Goal: Information Seeking & Learning: Learn about a topic

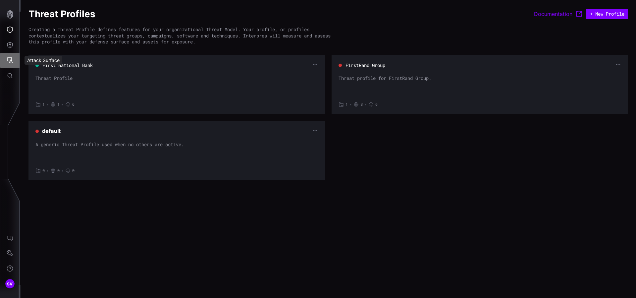
click at [12, 57] on icon "Attack Surface" at bounding box center [10, 60] width 7 height 7
click at [55, 89] on div "Assets" at bounding box center [54, 90] width 35 height 8
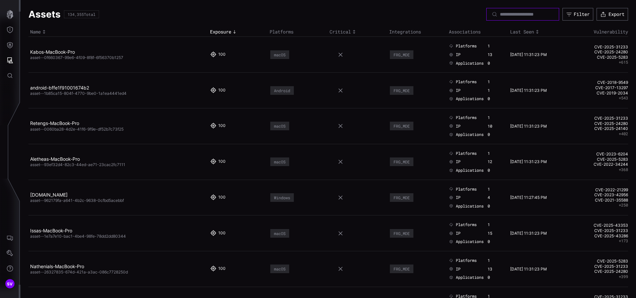
click at [530, 16] on input at bounding box center [523, 14] width 46 height 6
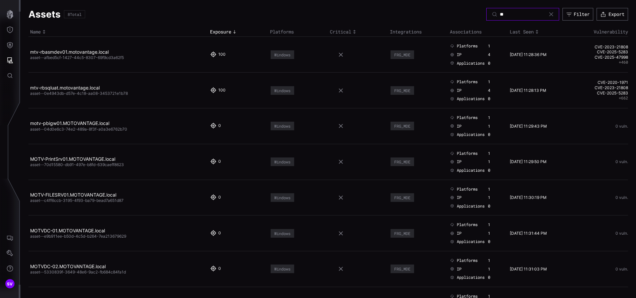
type input "*"
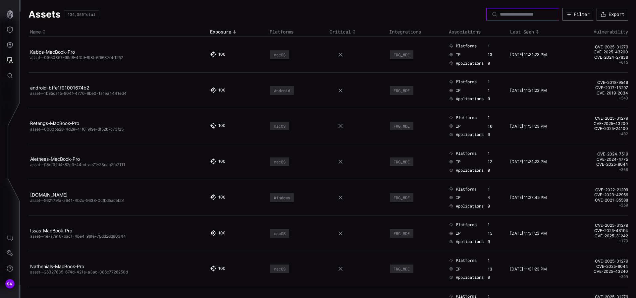
paste input "**********"
type input "**********"
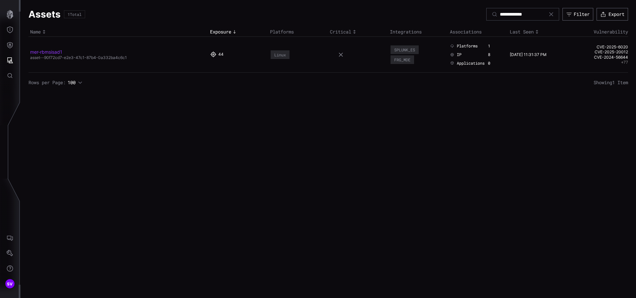
click at [37, 52] on link "mer-rbmsisad1" at bounding box center [46, 52] width 32 height 6
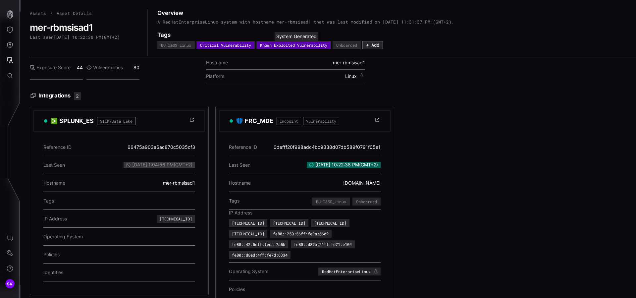
click at [295, 45] on div "Known Exploited Vulnerability" at bounding box center [293, 45] width 67 height 4
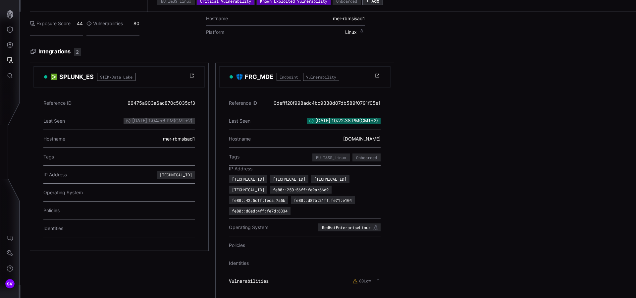
click at [354, 279] on icon at bounding box center [355, 281] width 5 height 5
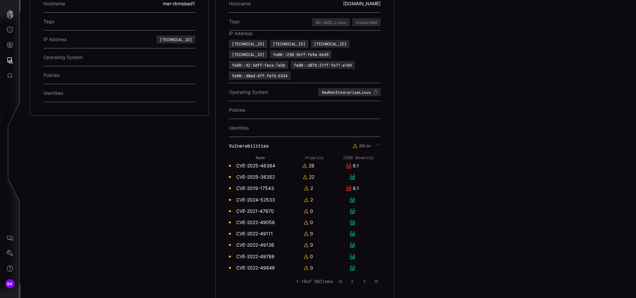
click at [263, 163] on link "CVE-2025-48384" at bounding box center [255, 166] width 39 height 6
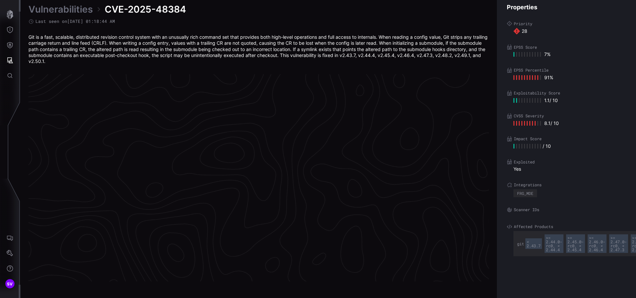
scroll to position [1390, 269]
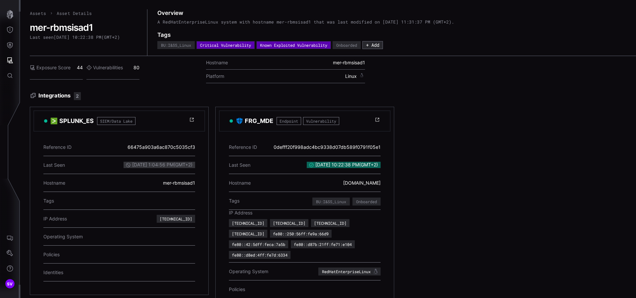
scroll to position [44, 0]
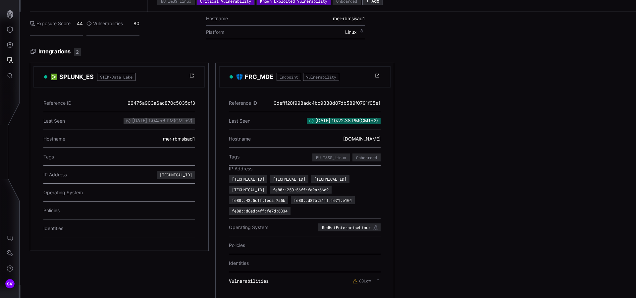
click at [361, 278] on label "80 Low" at bounding box center [361, 280] width 18 height 5
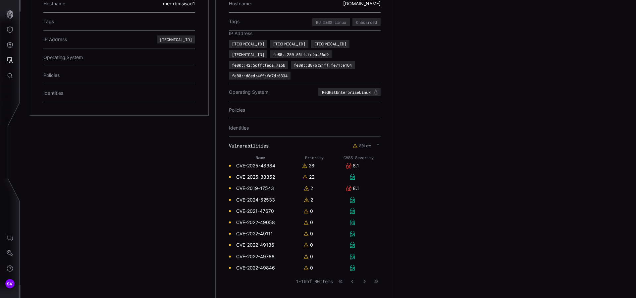
click at [266, 185] on link "CVE-2019-17543" at bounding box center [255, 188] width 38 height 6
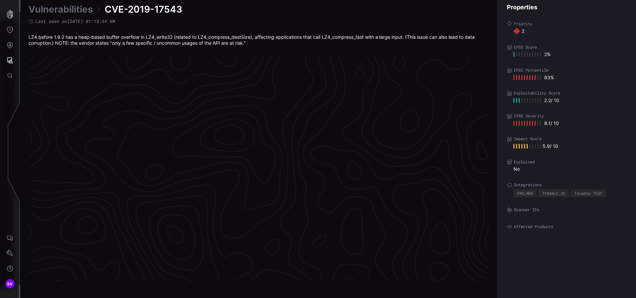
scroll to position [1381, 269]
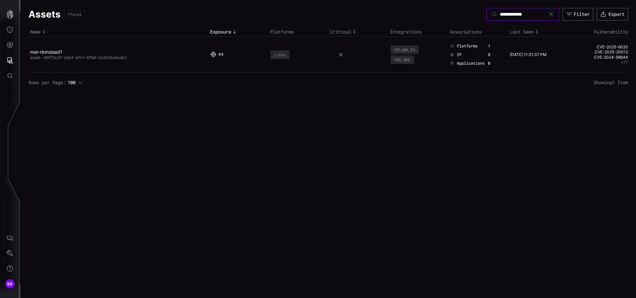
click at [524, 13] on input "**********" at bounding box center [523, 14] width 46 height 6
type input "****"
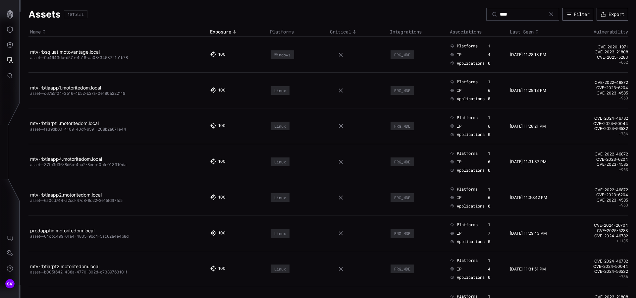
click at [155, 123] on h2 "mtv-rbtiarpt1.motoritedom.local" at bounding box center [116, 123] width 172 height 6
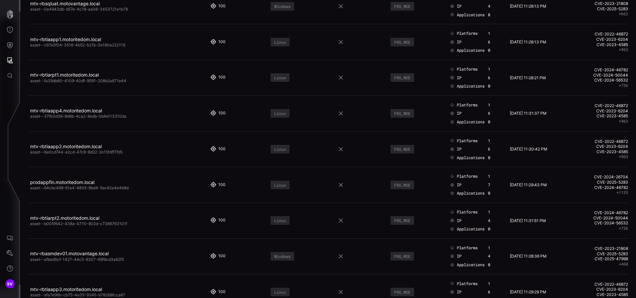
scroll to position [61, 0]
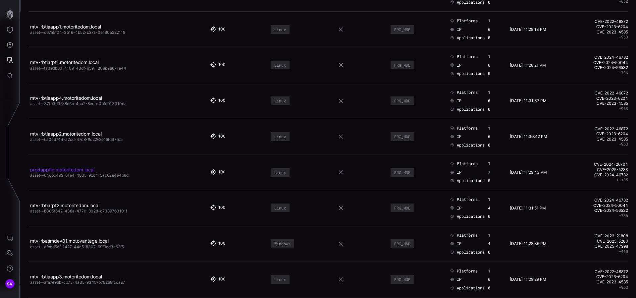
click at [89, 169] on link "prodappfin.motoritedom.local" at bounding box center [62, 170] width 64 height 6
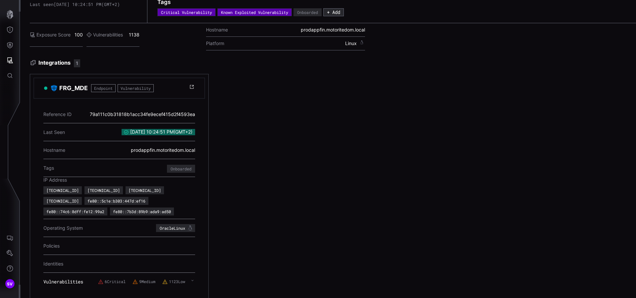
scroll to position [44, 0]
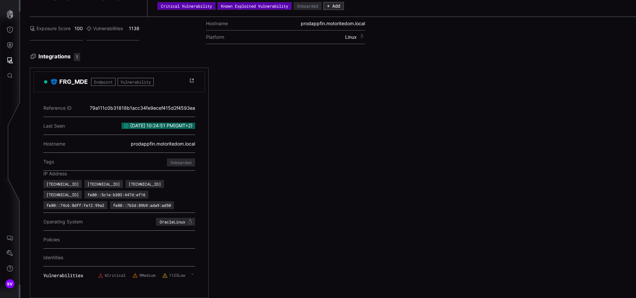
click at [128, 283] on div "Reference ID 79a111c0b31818b1acc34fe9ecef415d2f4593ea Last Seen [DATE] 10:24:51…" at bounding box center [119, 193] width 172 height 202
click at [163, 273] on icon at bounding box center [165, 275] width 5 height 5
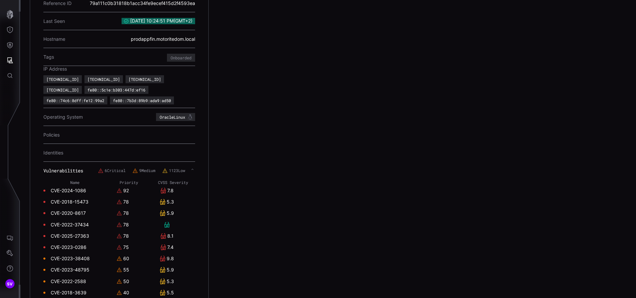
scroll to position [0, 0]
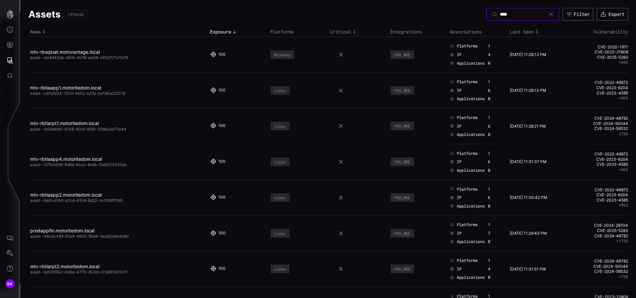
click at [500, 14] on input "****" at bounding box center [523, 14] width 46 height 6
type input "**********"
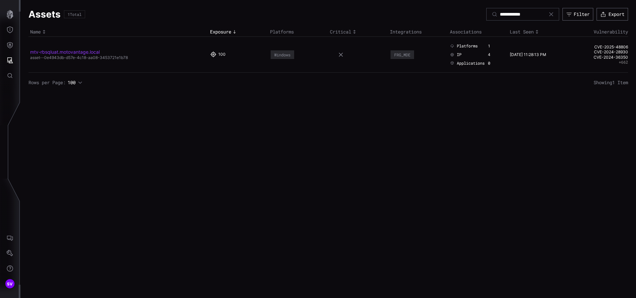
click at [75, 53] on link "mtv-rbsqluat.motovantage.local" at bounding box center [65, 52] width 70 height 6
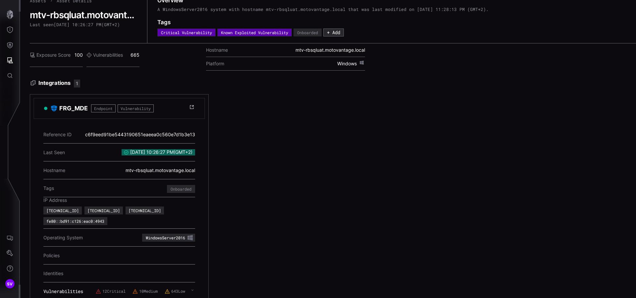
scroll to position [23, 0]
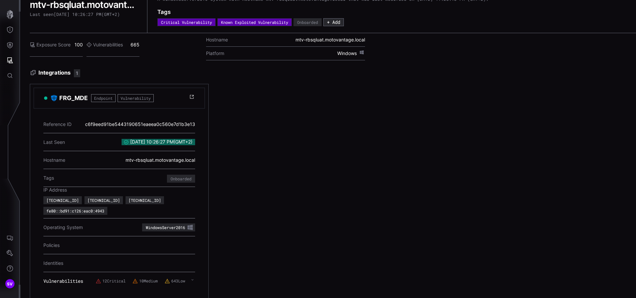
click at [118, 275] on div "12 Critical 10 Medium 643 Low" at bounding box center [145, 281] width 99 height 12
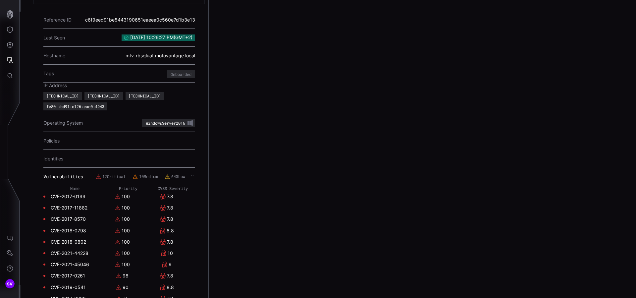
scroll to position [157, 0]
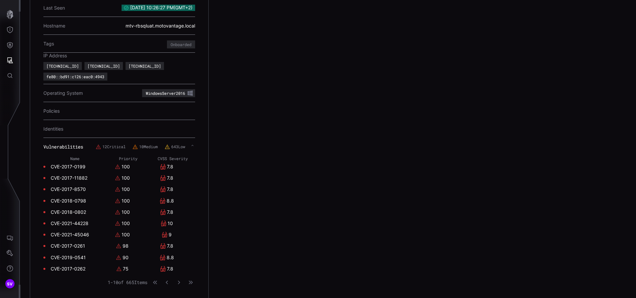
click at [69, 164] on link "CVE-2017-0199" at bounding box center [68, 167] width 35 height 6
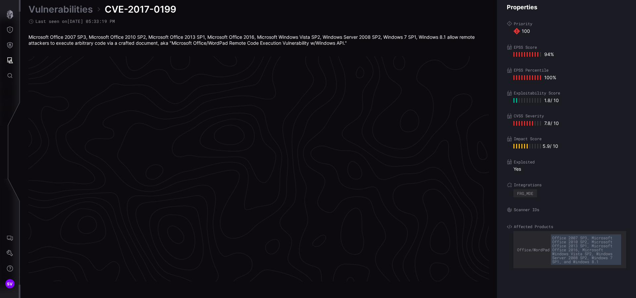
scroll to position [1381, 269]
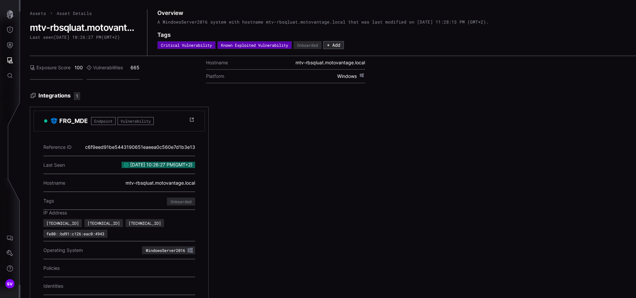
scroll to position [23, 0]
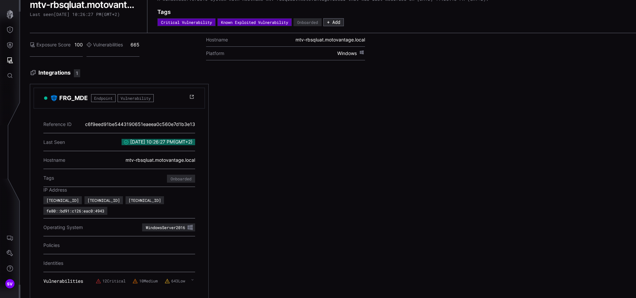
click at [109, 278] on label "12 Critical" at bounding box center [111, 280] width 30 height 5
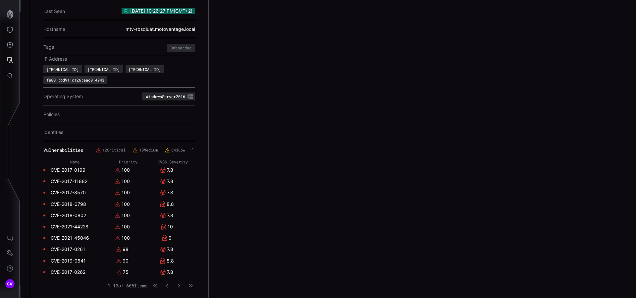
scroll to position [158, 0]
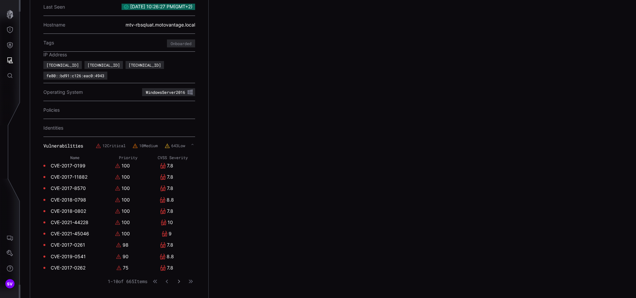
click at [179, 278] on button "button" at bounding box center [179, 281] width 8 height 6
click at [166, 279] on icon "button" at bounding box center [167, 281] width 5 height 5
click at [83, 197] on link "CVE-2018-0798" at bounding box center [68, 200] width 35 height 6
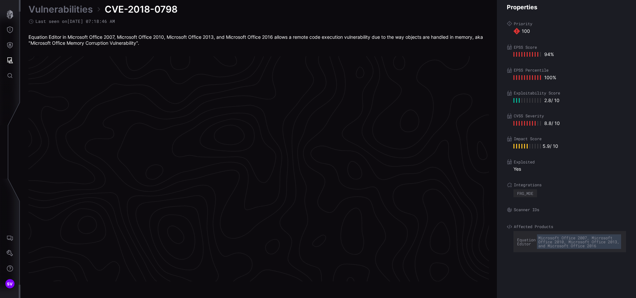
scroll to position [1381, 269]
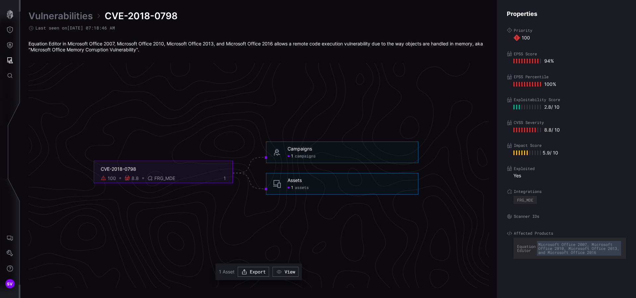
click at [303, 157] on span "campaigns" at bounding box center [305, 155] width 21 height 5
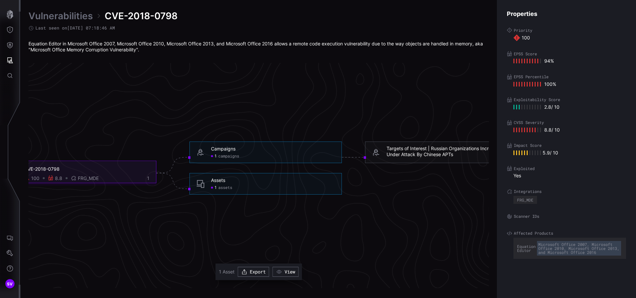
scroll to position [1381, 244]
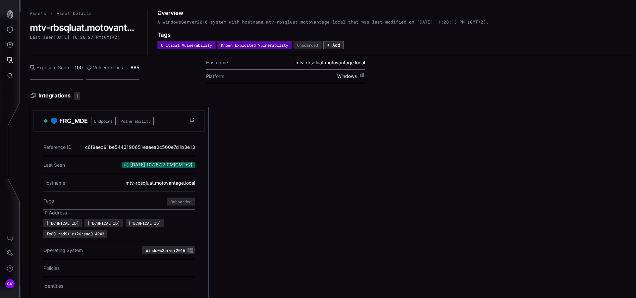
scroll to position [23, 0]
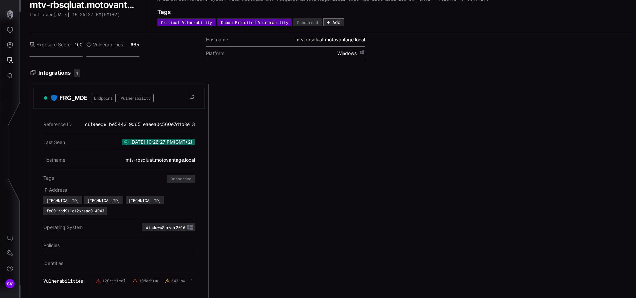
click at [107, 278] on label "12 Critical" at bounding box center [111, 280] width 30 height 5
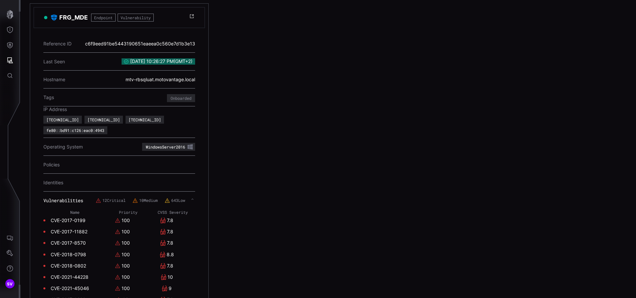
scroll to position [158, 0]
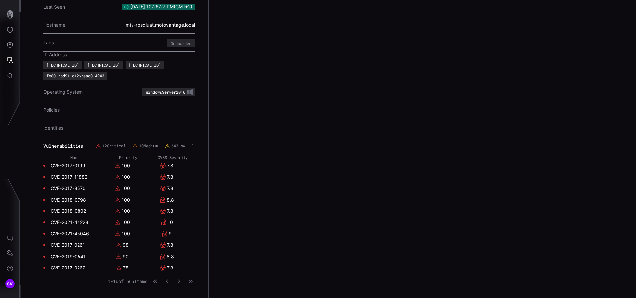
click at [75, 231] on link "CVE-2021-45046" at bounding box center [70, 234] width 38 height 6
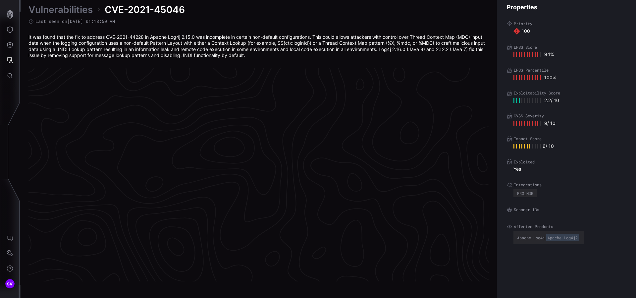
scroll to position [1387, 269]
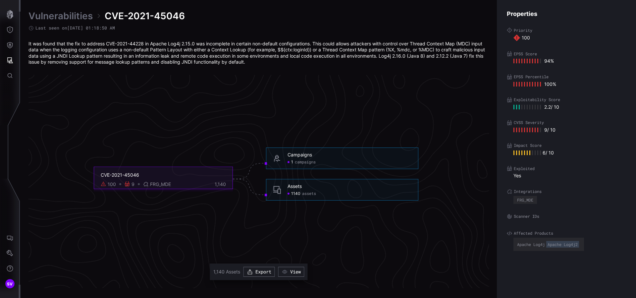
drag, startPoint x: 308, startPoint y: 168, endPoint x: 305, endPoint y: 166, distance: 4.0
click at [308, 168] on div "Campaigns 1 campaigns" at bounding box center [342, 158] width 152 height 22
click at [306, 164] on span "campaigns" at bounding box center [305, 161] width 21 height 5
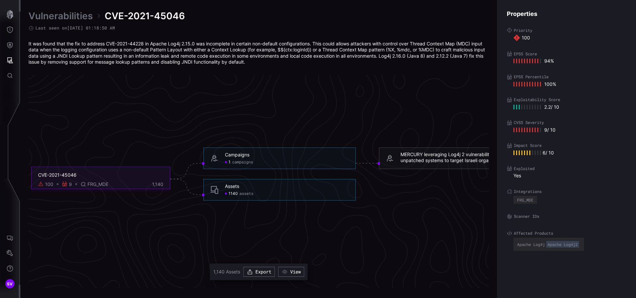
scroll to position [1387, 242]
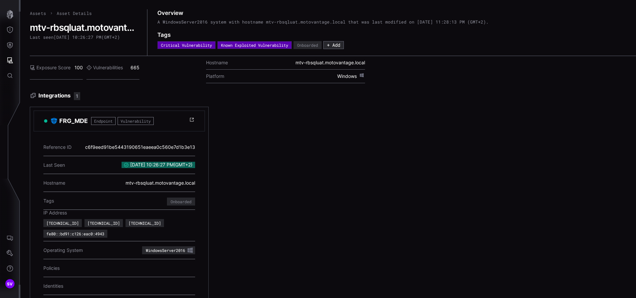
scroll to position [23, 0]
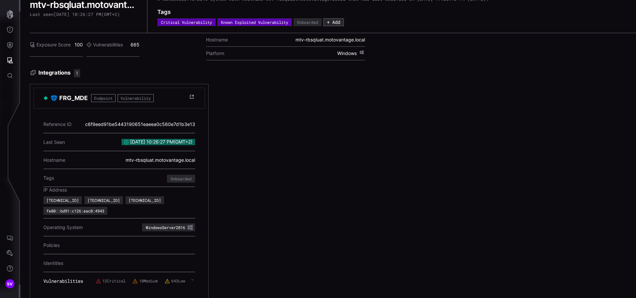
click at [100, 278] on label "12 Critical" at bounding box center [111, 280] width 30 height 5
click at [103, 278] on label "12 Critical" at bounding box center [111, 280] width 30 height 5
click at [105, 278] on label "12 Critical" at bounding box center [111, 280] width 30 height 5
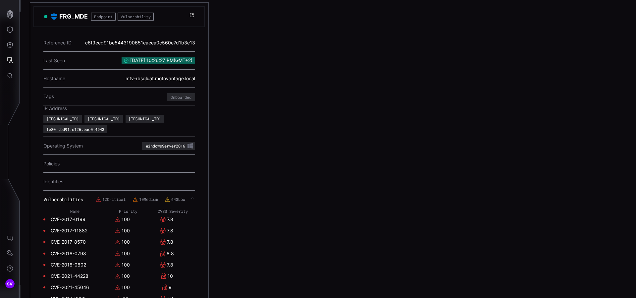
click at [67, 216] on link "CVE-2017-0199" at bounding box center [68, 219] width 35 height 6
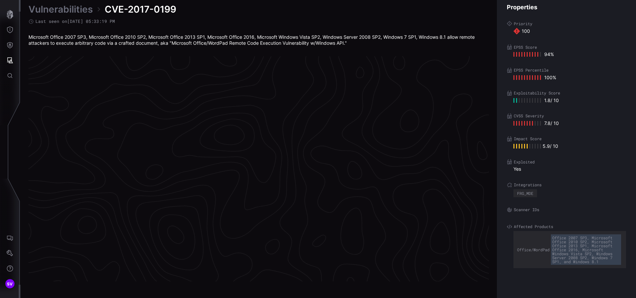
scroll to position [1381, 269]
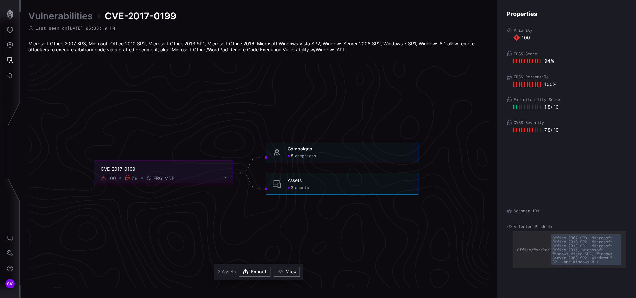
click at [315, 156] on span "campaigns" at bounding box center [305, 155] width 21 height 5
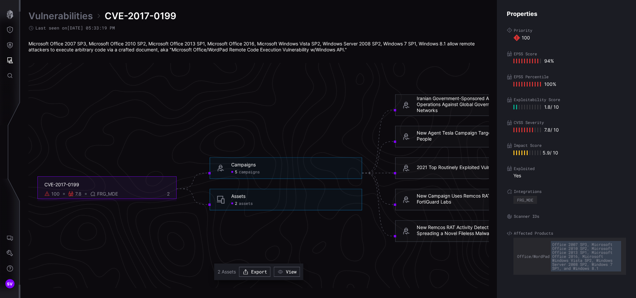
scroll to position [1381, 222]
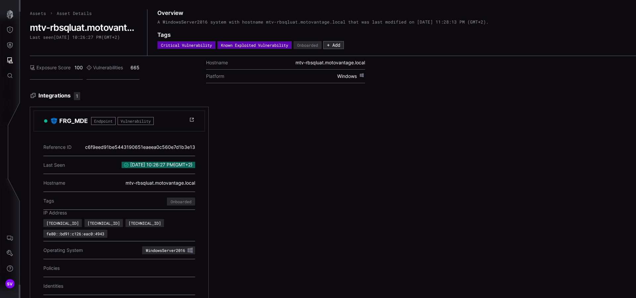
scroll to position [23, 0]
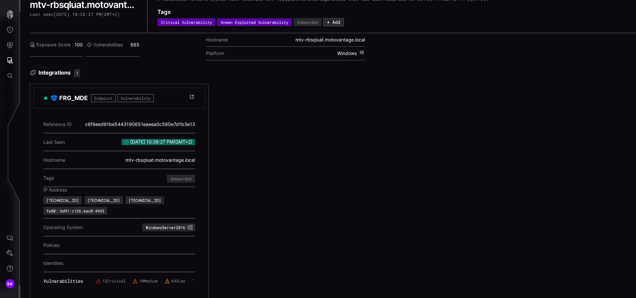
click at [105, 278] on label "12 Critical" at bounding box center [111, 280] width 30 height 5
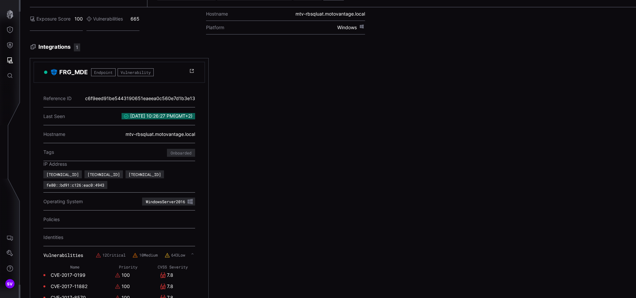
scroll to position [158, 0]
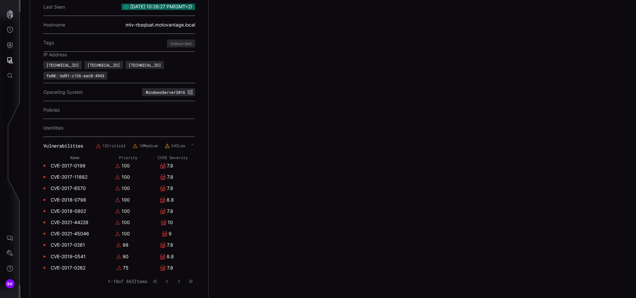
click at [73, 197] on link "CVE-2018-0798" at bounding box center [68, 200] width 35 height 6
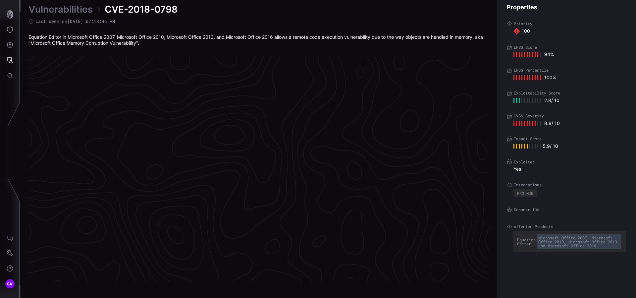
scroll to position [1381, 269]
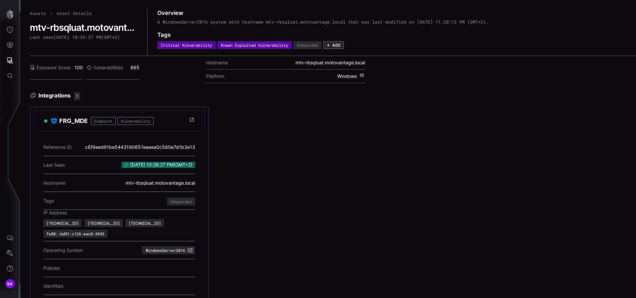
scroll to position [23, 0]
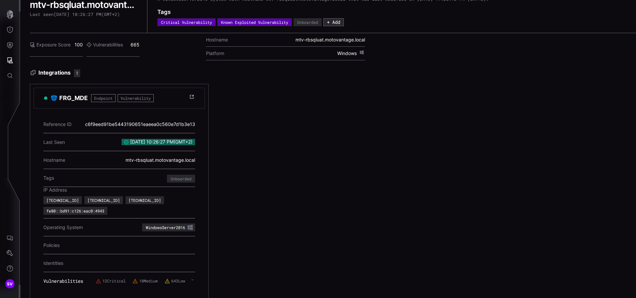
click at [106, 278] on label "12 Critical" at bounding box center [111, 280] width 30 height 5
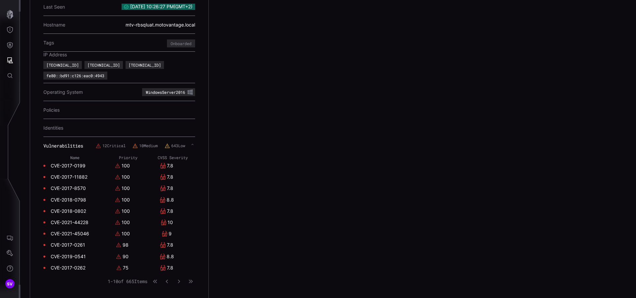
click at [70, 231] on link "CVE-2021-45046" at bounding box center [70, 234] width 38 height 6
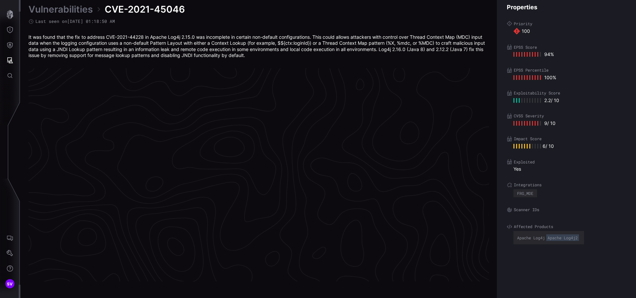
scroll to position [1387, 269]
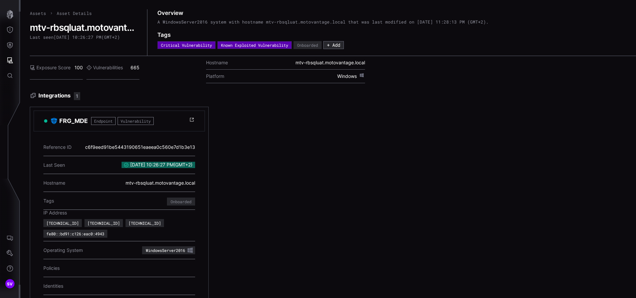
scroll to position [23, 0]
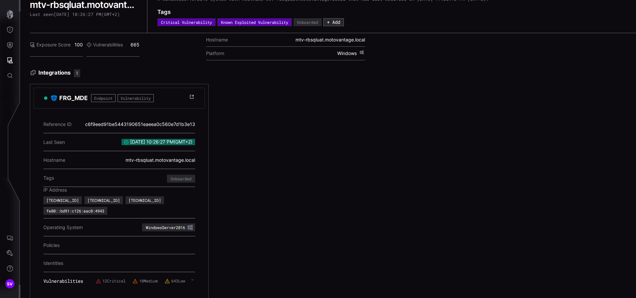
click at [109, 278] on label "12 Critical" at bounding box center [111, 280] width 30 height 5
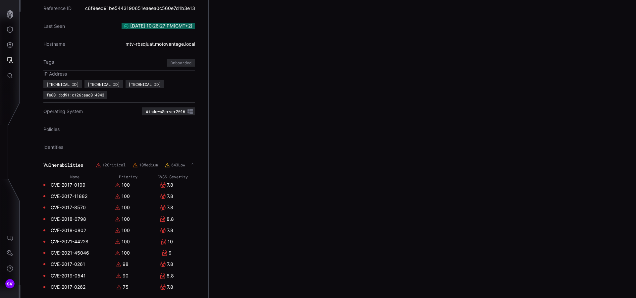
scroll to position [147, 0]
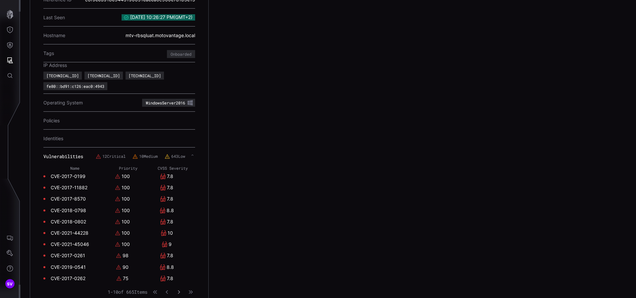
click at [180, 290] on icon "button" at bounding box center [179, 292] width 5 height 5
click at [77, 185] on link "CVE-2024-32002" at bounding box center [70, 188] width 38 height 6
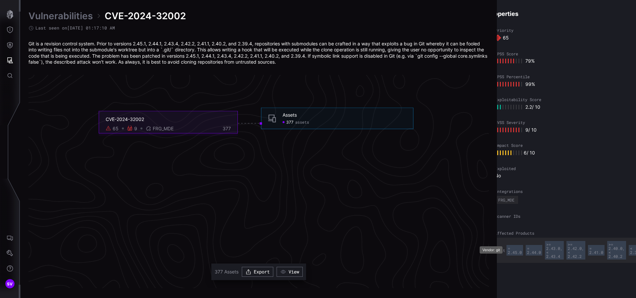
scroll to position [0, 5]
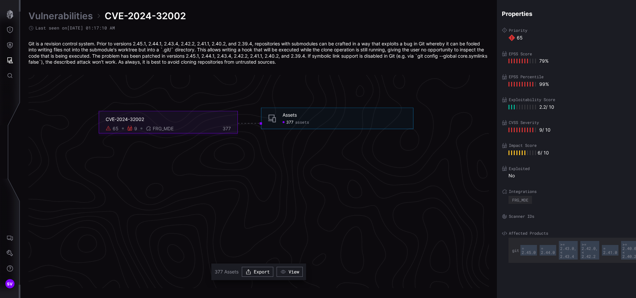
click at [532, 268] on div "Properties Priority 65 EPSS Score 79 % EPSS Percentile 99 % Exploitability Scor…" at bounding box center [566, 149] width 139 height 298
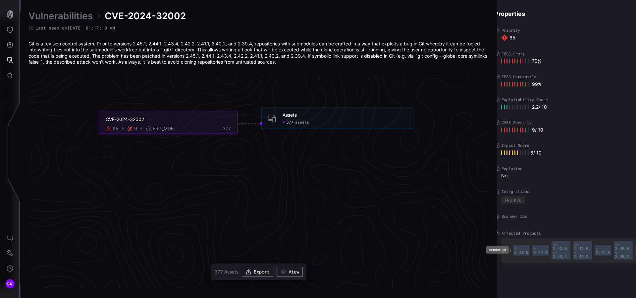
scroll to position [0, 0]
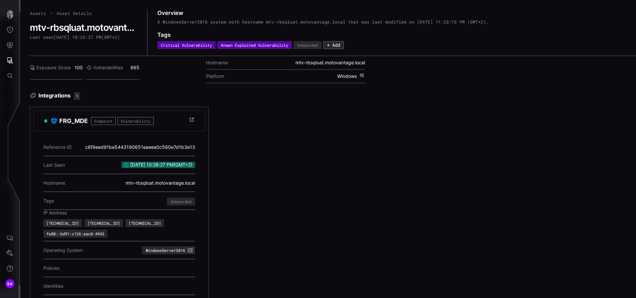
scroll to position [23, 0]
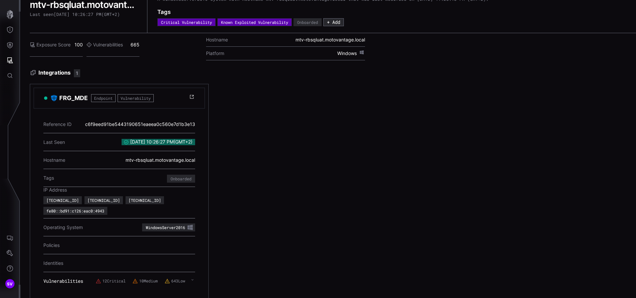
click at [106, 278] on label "12 Critical" at bounding box center [111, 280] width 30 height 5
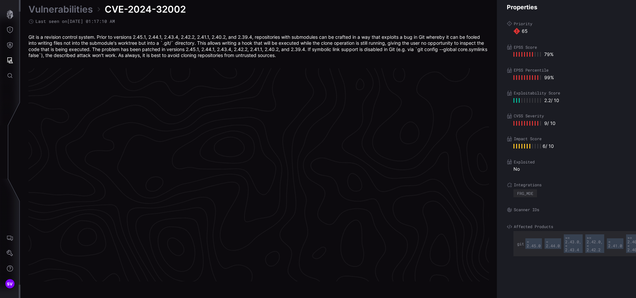
scroll to position [1387, 269]
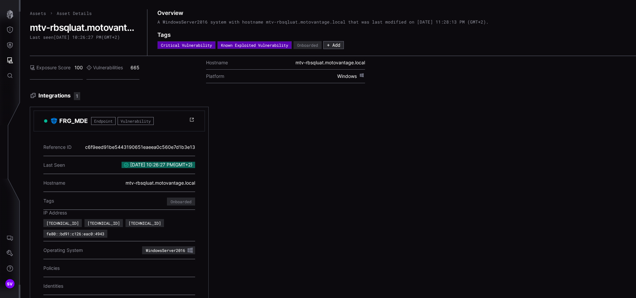
scroll to position [23, 0]
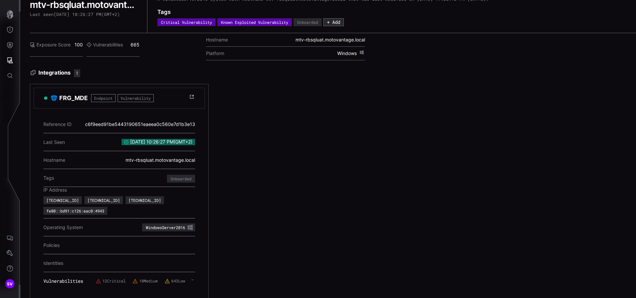
click at [112, 278] on label "12 Critical" at bounding box center [111, 280] width 30 height 5
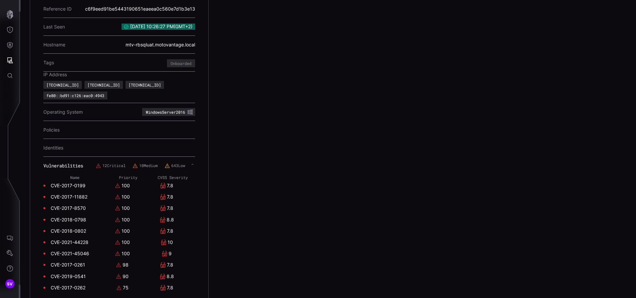
scroll to position [158, 0]
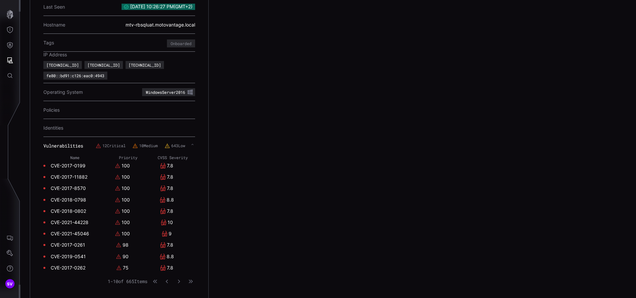
click at [68, 163] on link "CVE-2017-0199" at bounding box center [68, 166] width 35 height 6
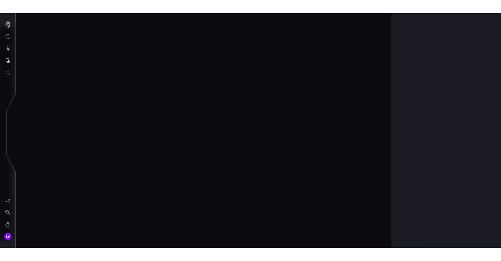
scroll to position [1381, 269]
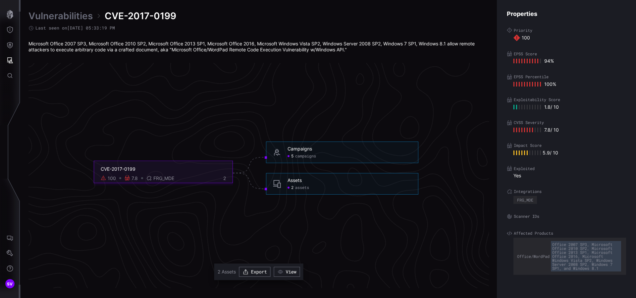
click at [331, 154] on div "5 campaigns" at bounding box center [350, 155] width 124 height 5
click at [303, 151] on div "Campaigns" at bounding box center [300, 149] width 25 height 6
click at [304, 159] on div "Campaigns 5 campaigns" at bounding box center [342, 152] width 152 height 22
click at [304, 157] on span "campaigns" at bounding box center [305, 155] width 21 height 5
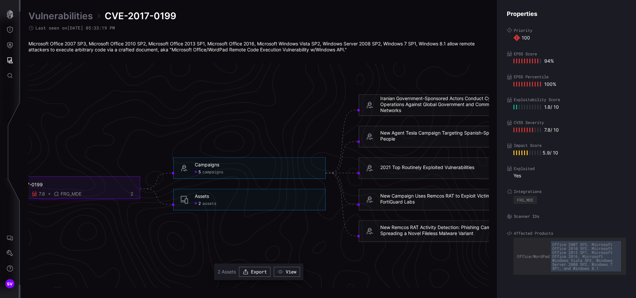
click at [209, 205] on span "assets" at bounding box center [209, 202] width 14 height 5
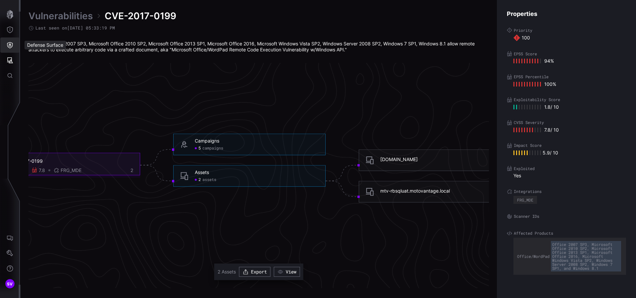
click at [18, 43] on button "Defense Surface" at bounding box center [9, 44] width 19 height 15
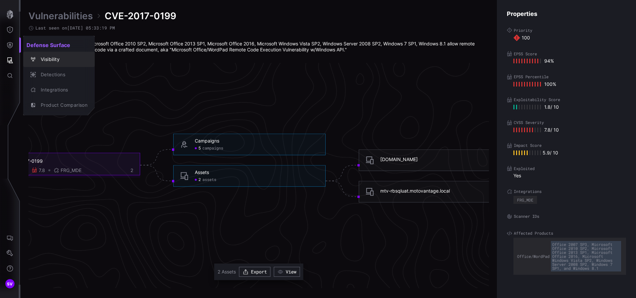
click at [56, 63] on div "Visibility" at bounding box center [62, 59] width 50 height 8
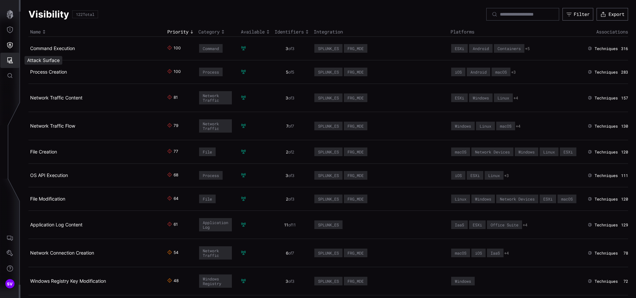
click at [11, 62] on icon "Attack Surface" at bounding box center [10, 60] width 6 height 6
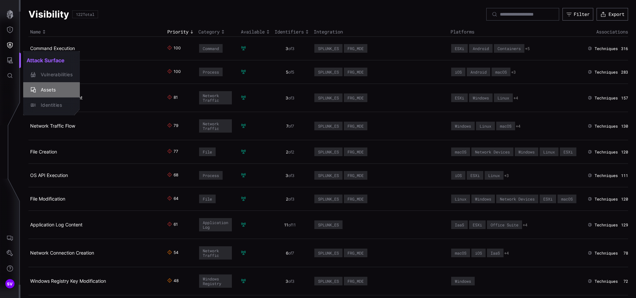
click at [52, 88] on div "Assets" at bounding box center [54, 90] width 35 height 8
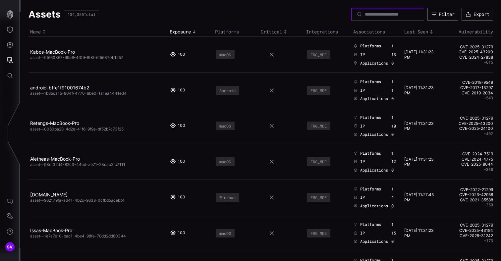
click at [396, 15] on input at bounding box center [388, 14] width 46 height 6
paste input "**********"
type input "**********"
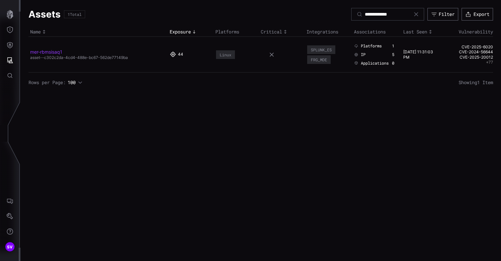
click at [53, 52] on link "mer-rbmsisaq1" at bounding box center [46, 52] width 32 height 6
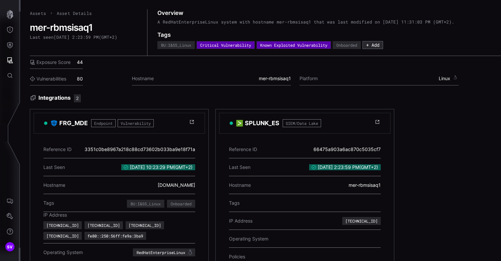
scroll to position [73, 0]
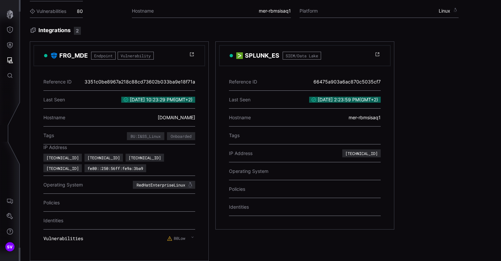
click at [174, 236] on label "80 Low" at bounding box center [176, 238] width 18 height 5
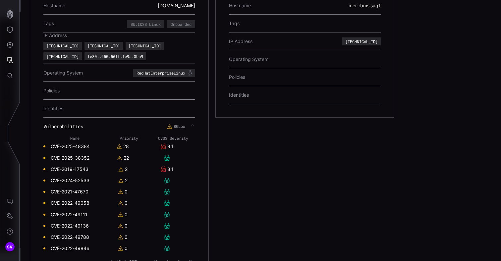
scroll to position [208, 0]
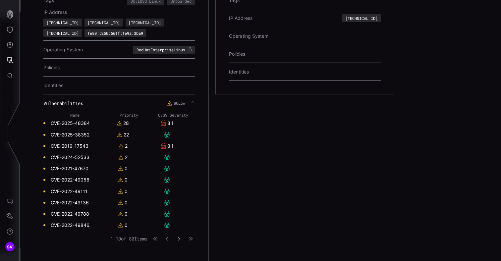
click at [181, 237] on icon "button" at bounding box center [179, 239] width 5 height 5
click at [180, 237] on icon "button" at bounding box center [179, 239] width 5 height 5
click at [178, 237] on icon "button" at bounding box center [179, 239] width 4 height 4
click at [177, 237] on icon "button" at bounding box center [179, 239] width 4 height 4
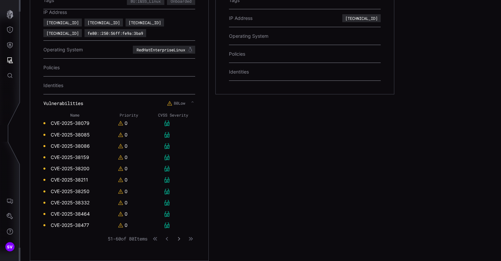
click at [177, 237] on icon "button" at bounding box center [179, 239] width 5 height 5
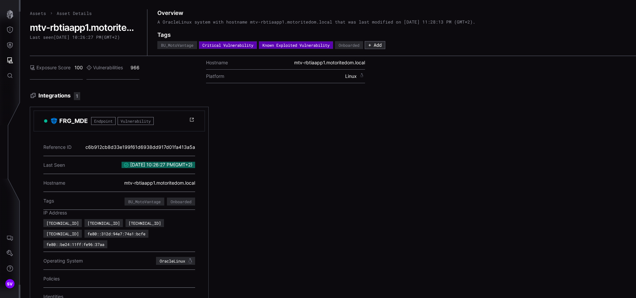
scroll to position [33, 0]
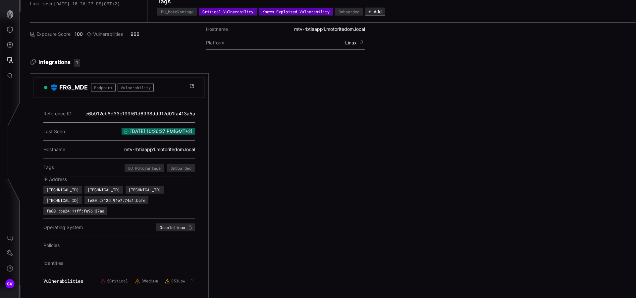
click at [114, 278] on label "5 Critical" at bounding box center [113, 280] width 27 height 5
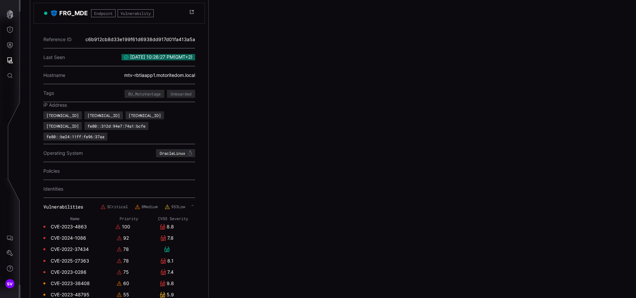
scroll to position [169, 0]
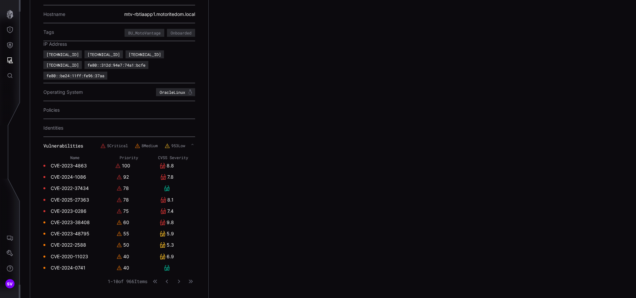
click at [66, 163] on link "CVE-2023-4863" at bounding box center [69, 166] width 36 height 6
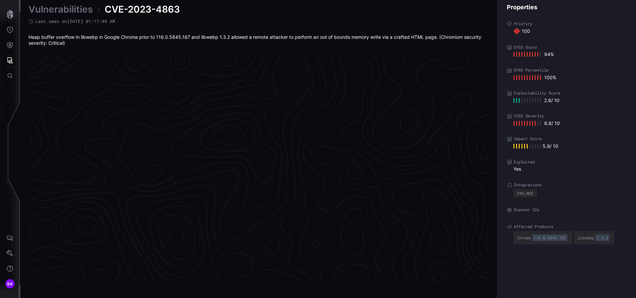
scroll to position [1381, 269]
